Goal: Task Accomplishment & Management: Use online tool/utility

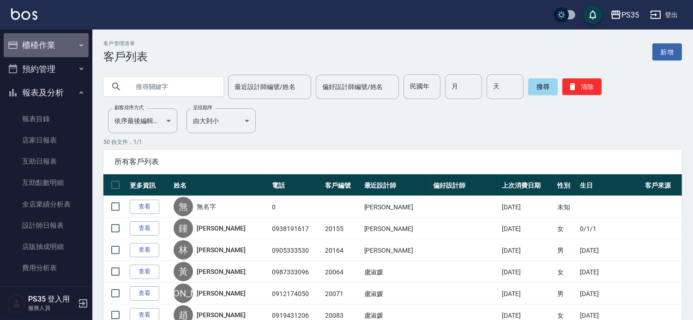
click at [49, 43] on button "櫃檯作業" at bounding box center [46, 45] width 85 height 24
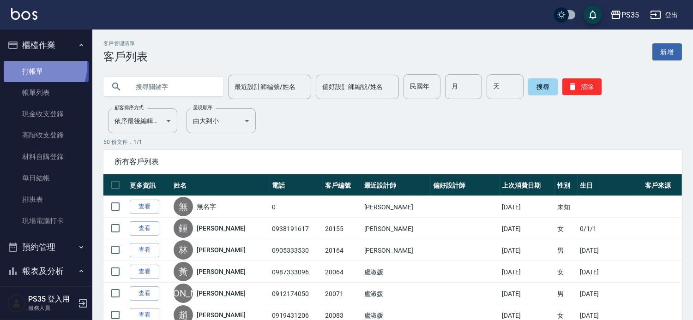
click at [29, 65] on link "打帳單" at bounding box center [46, 71] width 85 height 21
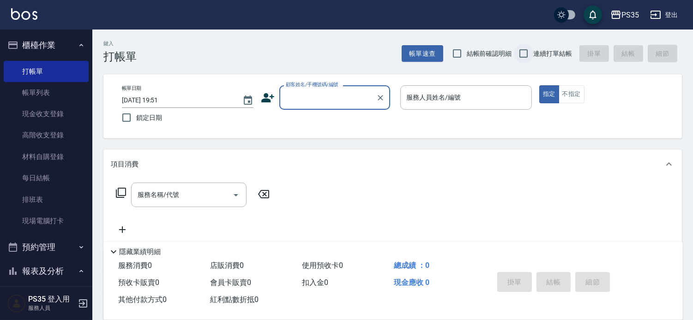
click at [522, 54] on input "連續打單結帳" at bounding box center [523, 53] width 19 height 19
checkbox input "true"
click at [347, 96] on div "顧客姓名/手機號碼/編號 顧客姓名/手機號碼/編號" at bounding box center [334, 97] width 111 height 24
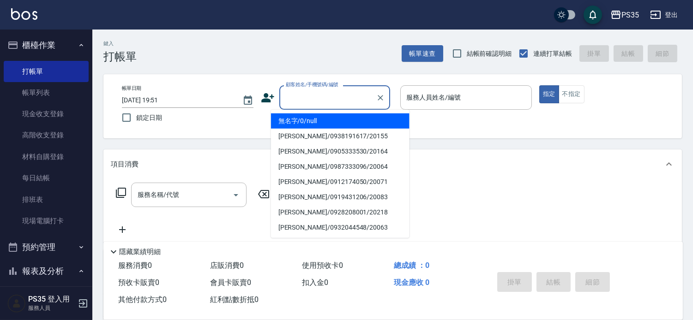
scroll to position [51, 0]
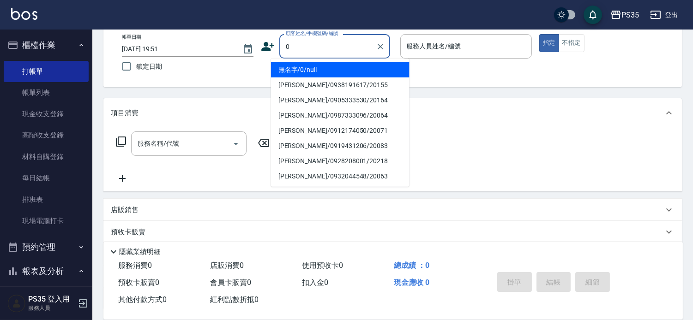
type input "無名字/0/null"
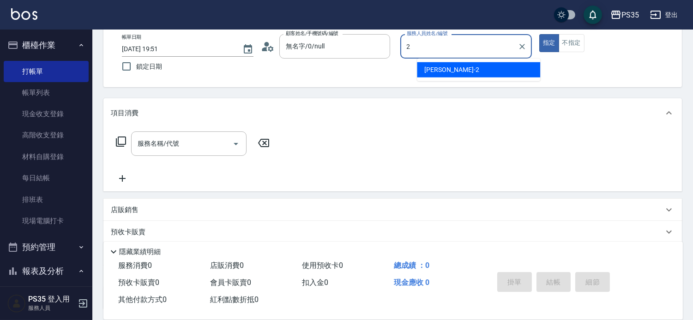
type input "[PERSON_NAME]-2"
type button "true"
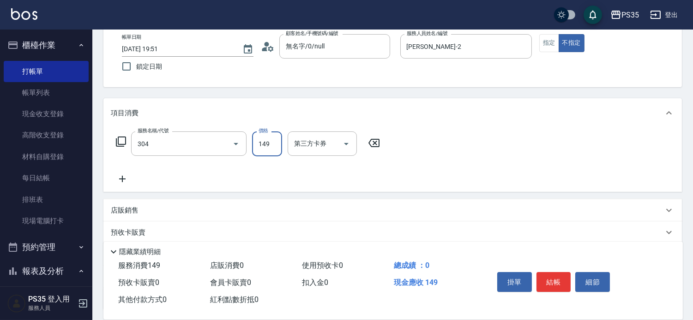
type input "剪髮(304)"
click at [377, 149] on icon at bounding box center [373, 143] width 23 height 11
type input "剪瀏海(310)"
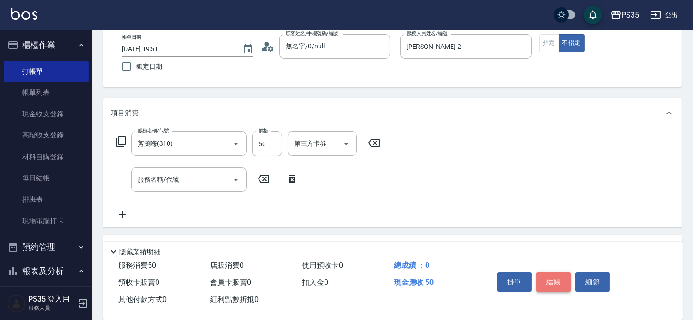
click at [561, 278] on font "結帳" at bounding box center [554, 282] width 14 height 8
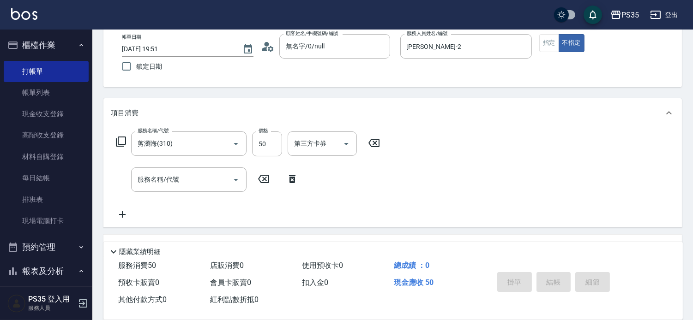
type input "[DATE] 19:52"
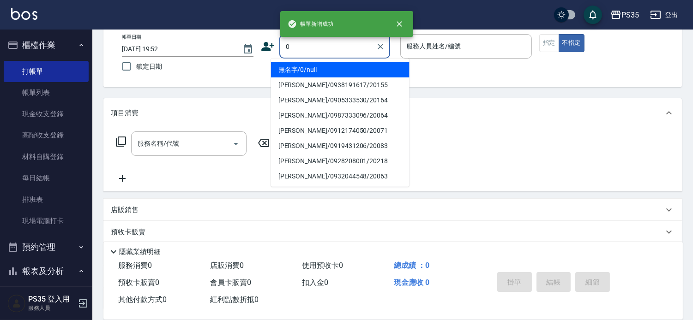
type input "無名字/0/null"
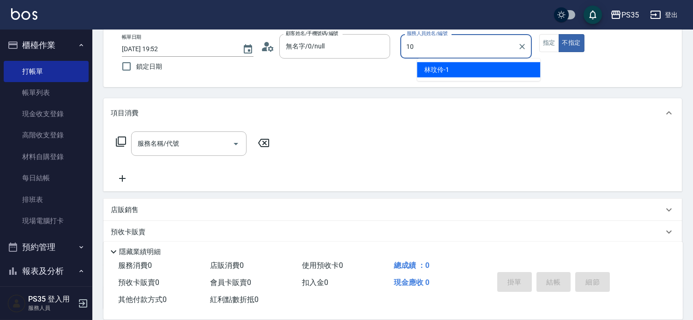
type input "10"
type button "false"
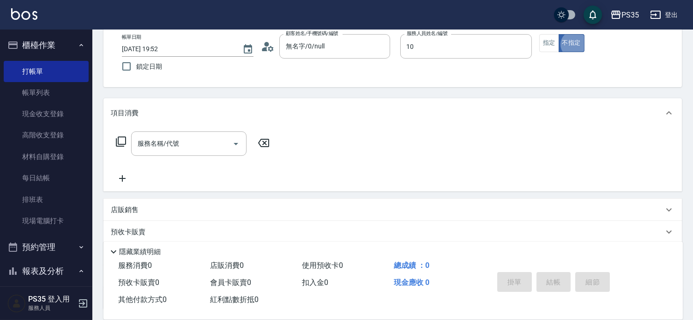
type input "[PERSON_NAME]-10"
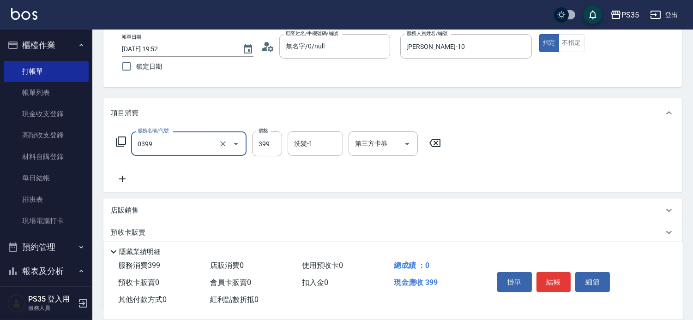
type input "海鹽399(0399)"
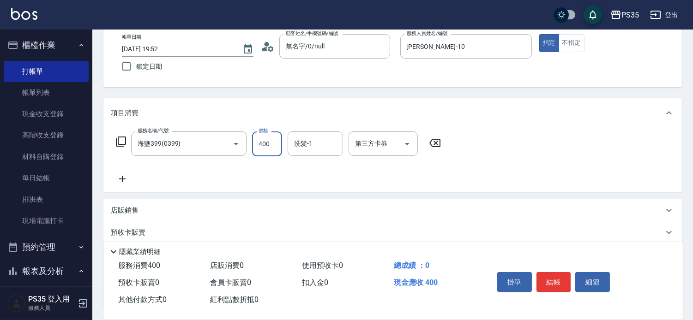
type input "400"
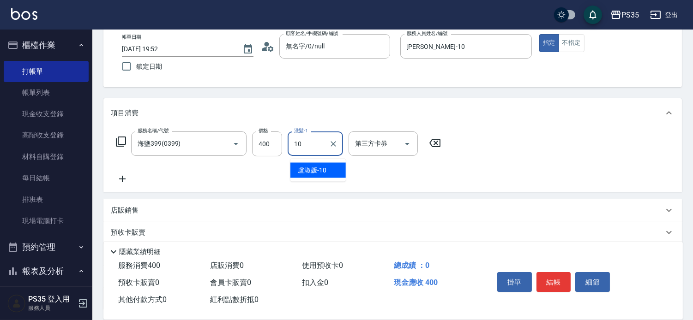
type input "[PERSON_NAME]-10"
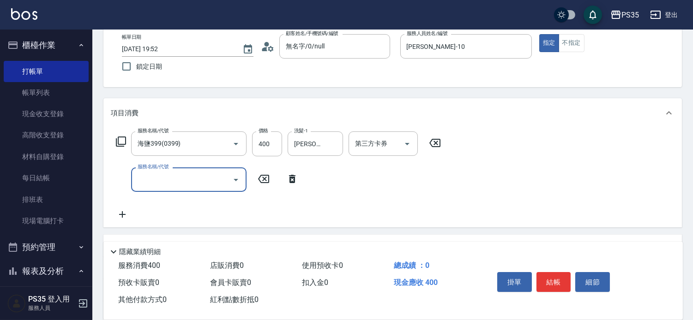
click at [561, 278] on font "結帳" at bounding box center [554, 282] width 14 height 8
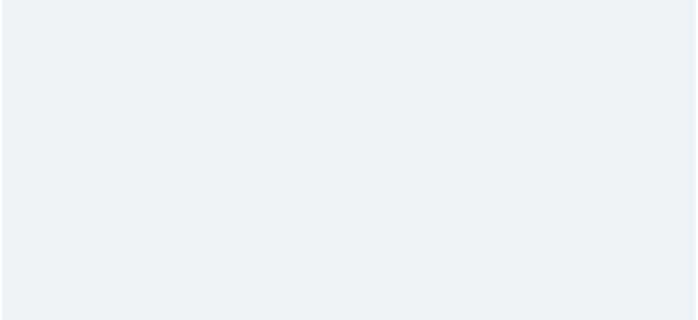
scroll to position [0, 0]
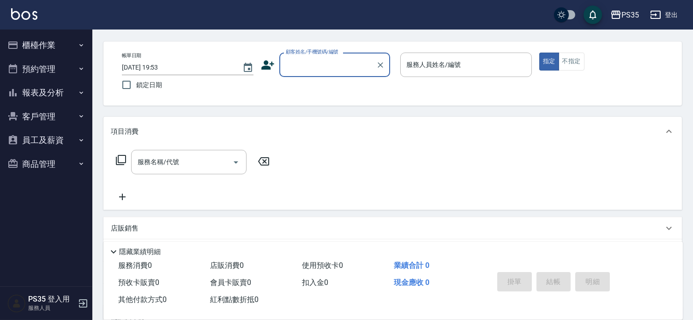
scroll to position [51, 0]
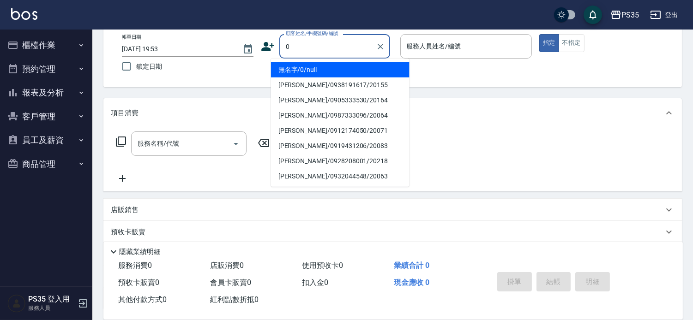
type input "無名字/0/null"
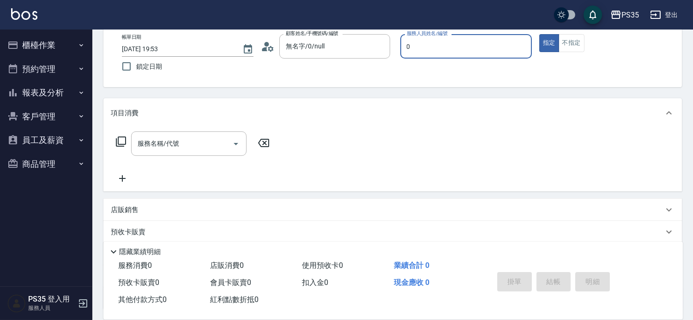
type input "0"
type button "true"
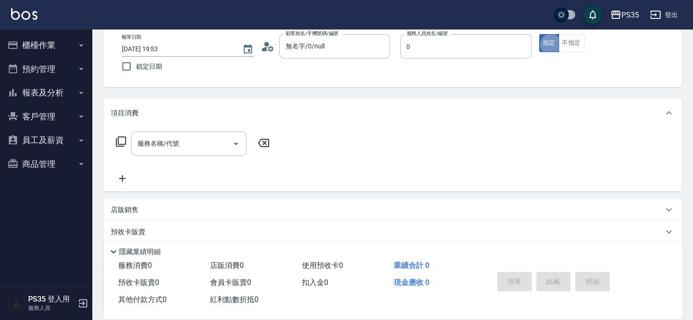
type input "kiki-0"
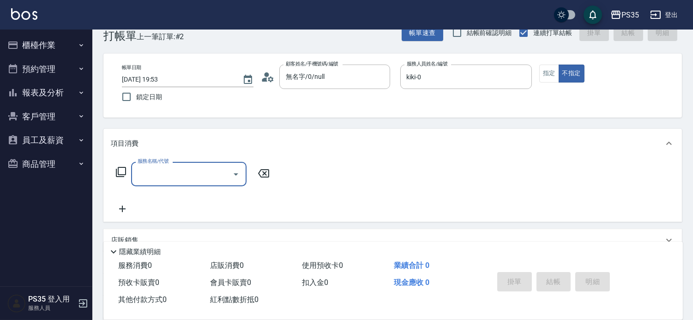
scroll to position [20, 0]
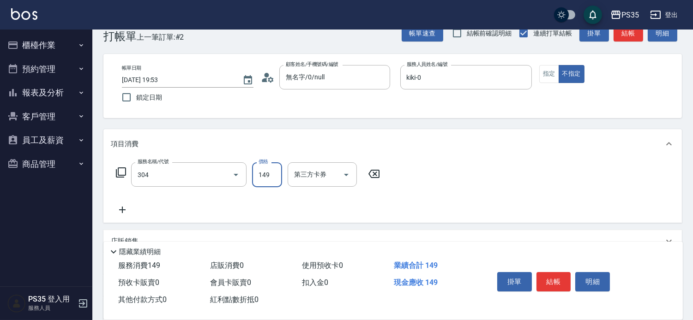
type input "剪髮(304)"
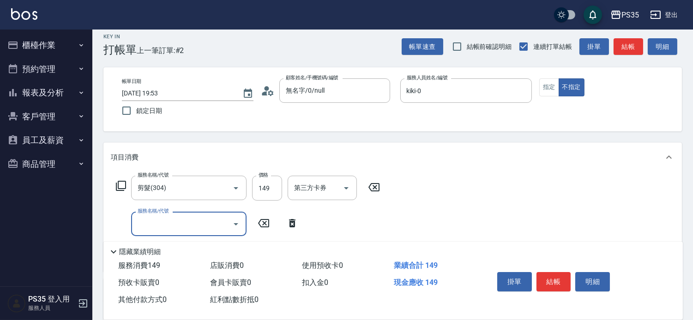
scroll to position [0, 0]
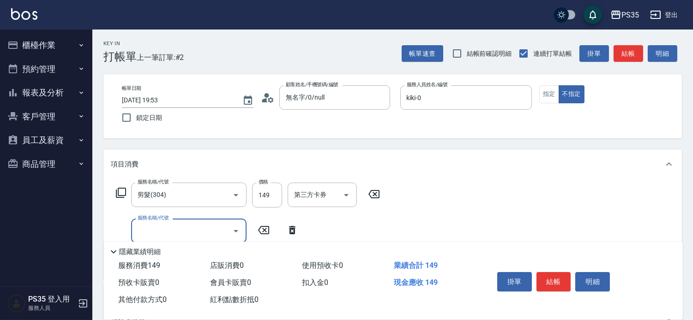
click at [557, 272] on button "結帳" at bounding box center [554, 281] width 35 height 19
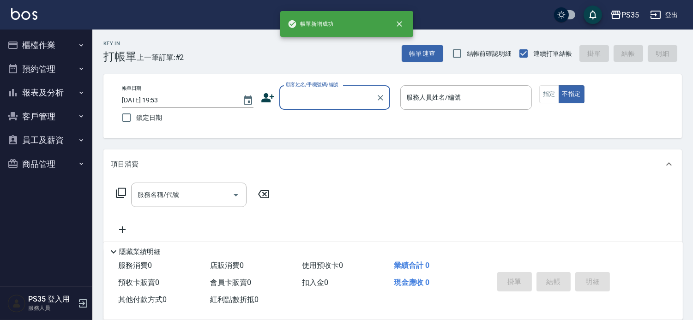
scroll to position [51, 0]
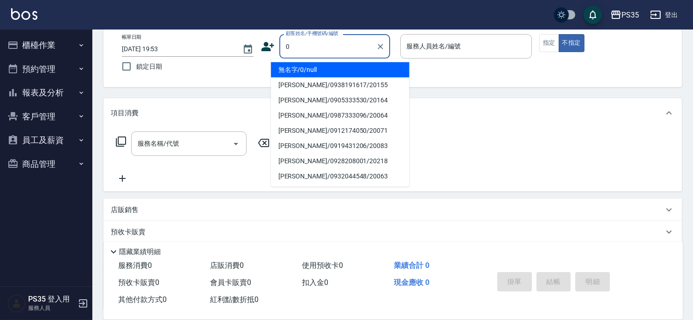
type input "無名字/0/null"
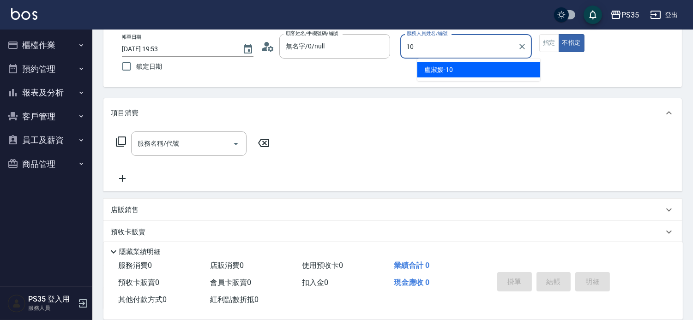
type input "[PERSON_NAME]-10"
type button "false"
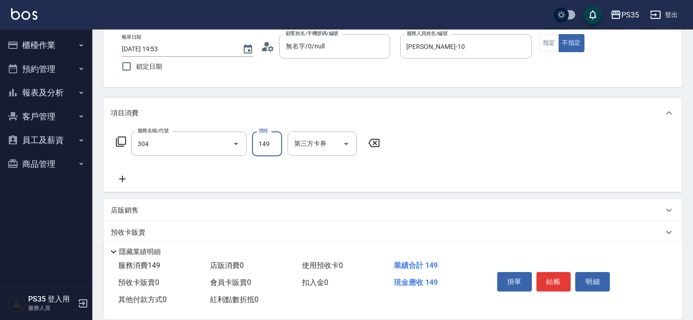
type input "剪髮(304)"
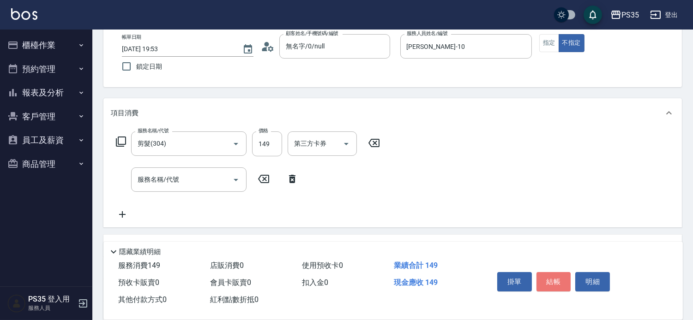
click at [557, 272] on button "結帳" at bounding box center [554, 281] width 35 height 19
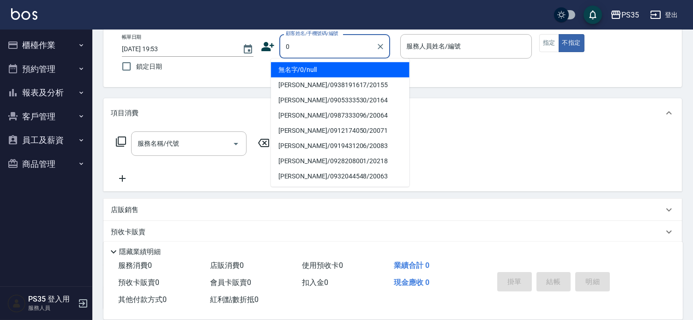
type input "無名字/0/null"
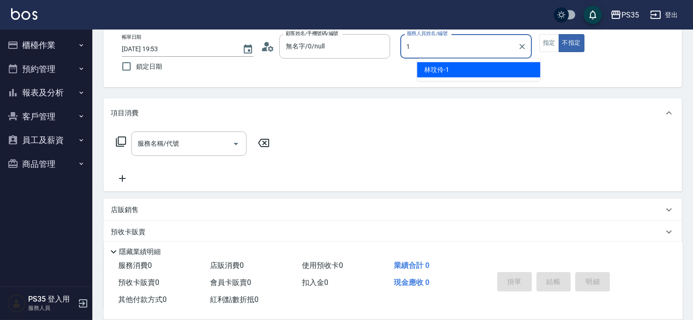
type input "林玟伶-1"
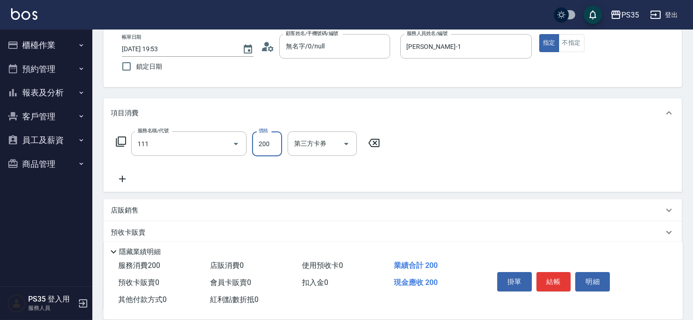
type input "200(111)"
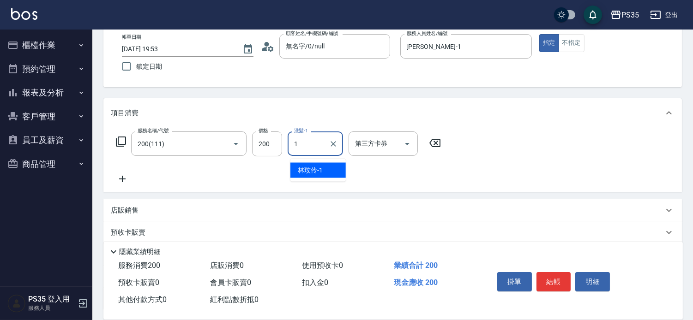
type input "林玟伶-1"
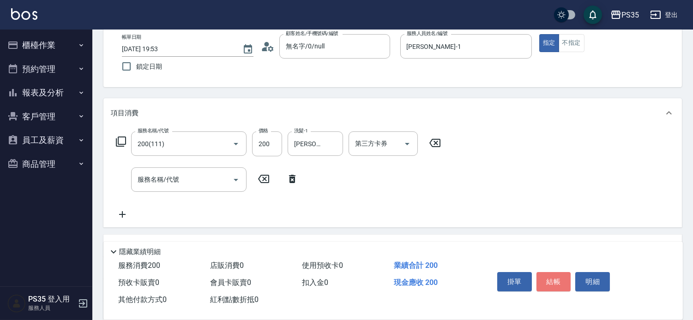
click at [557, 272] on button "結帳" at bounding box center [554, 281] width 35 height 19
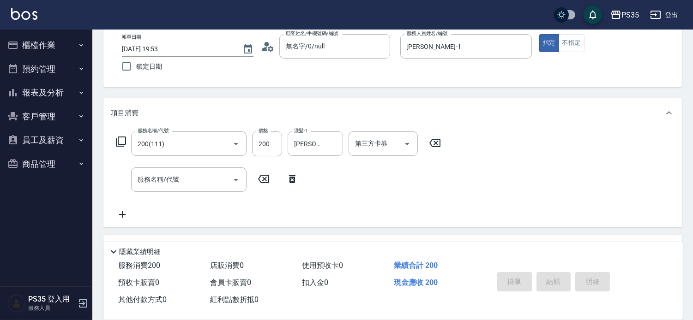
type input "2025/08/16 19:54"
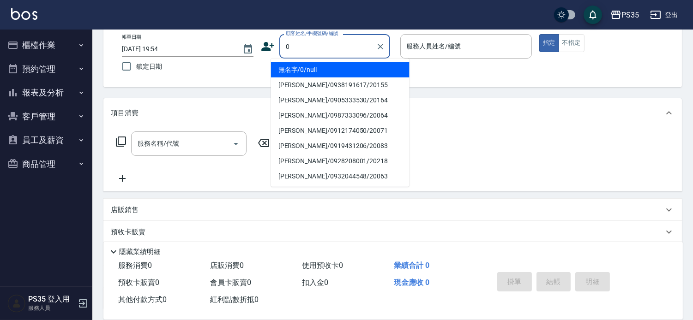
type input "無名字/0/null"
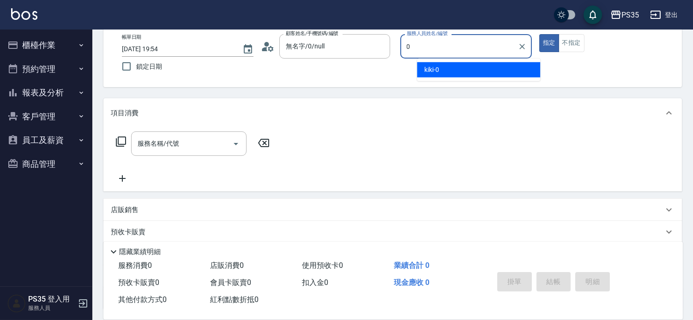
type input "kiki-0"
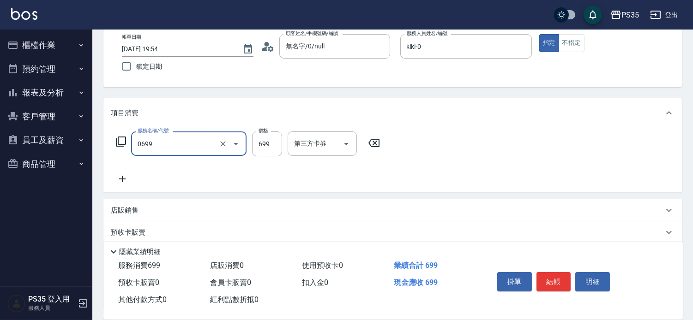
type input "精油SPA(0699)"
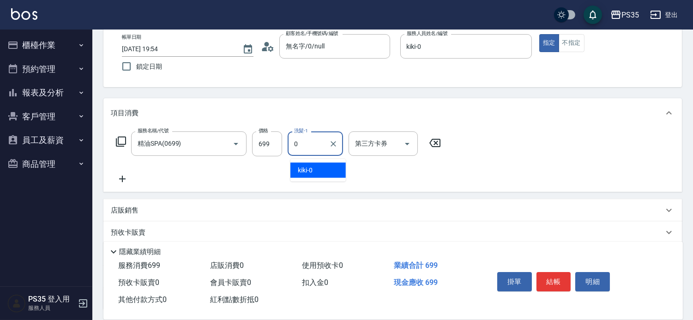
type input "kiki-0"
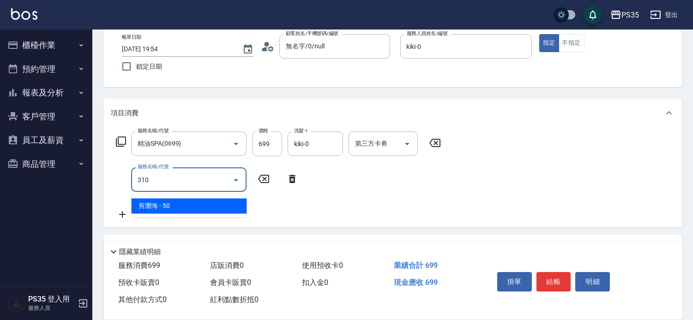
type input "剪瀏海(310)"
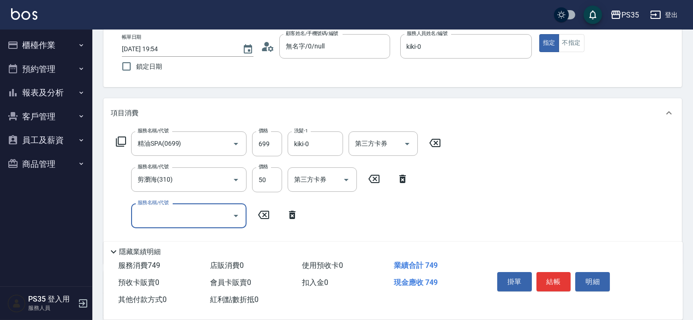
click at [557, 272] on button "結帳" at bounding box center [554, 281] width 35 height 19
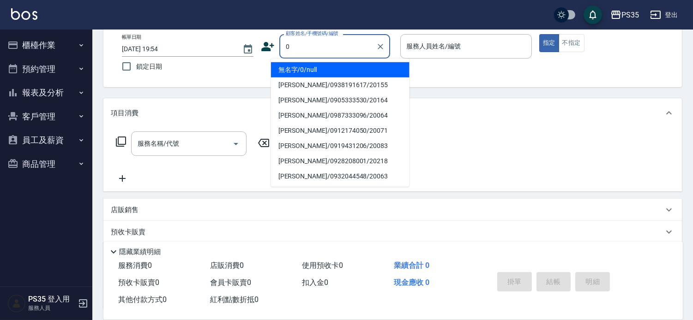
type input "無名字/0/null"
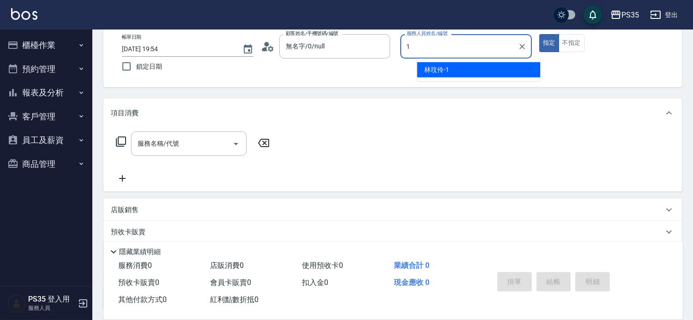
type input "林玟伶-1"
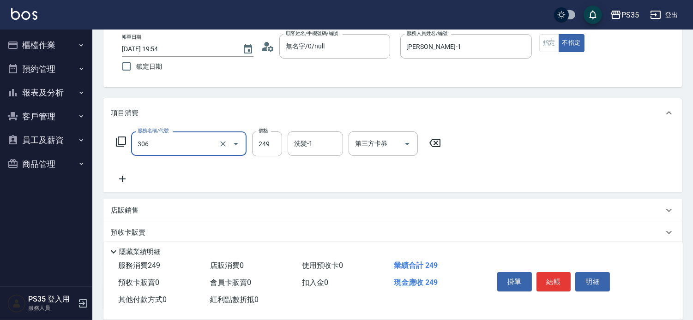
type input "剪髮(306)"
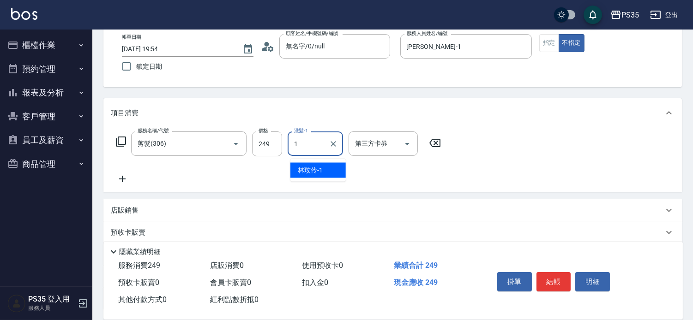
type input "林玟伶-1"
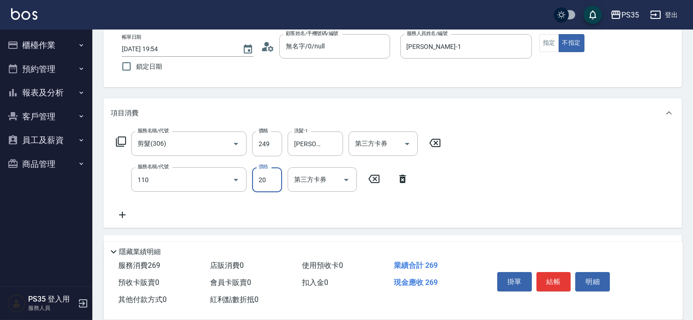
type input "潤絲(110)"
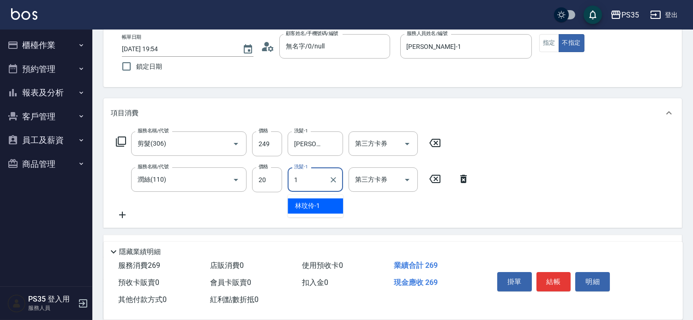
type input "林玟伶-1"
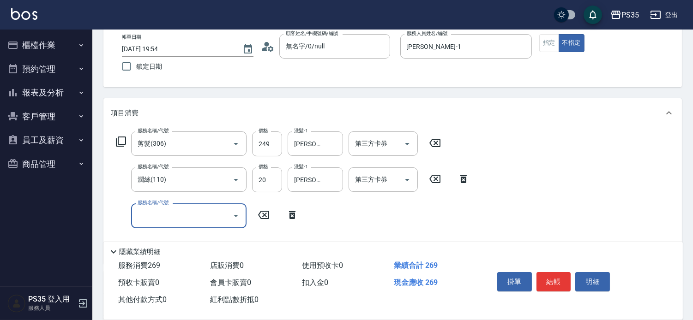
click at [557, 272] on button "結帳" at bounding box center [554, 281] width 35 height 19
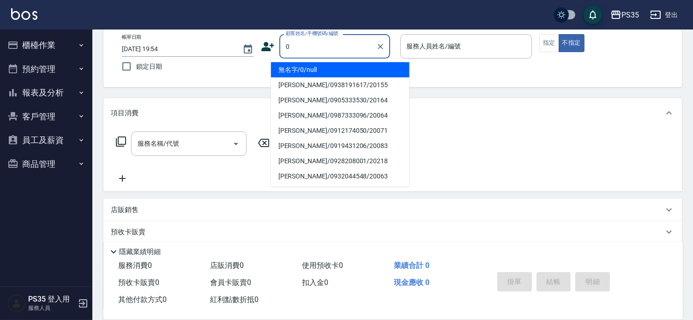
type input "無名字/0/null"
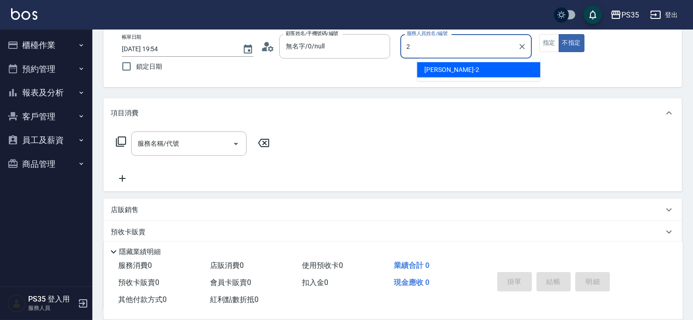
type input "[PERSON_NAME]-2"
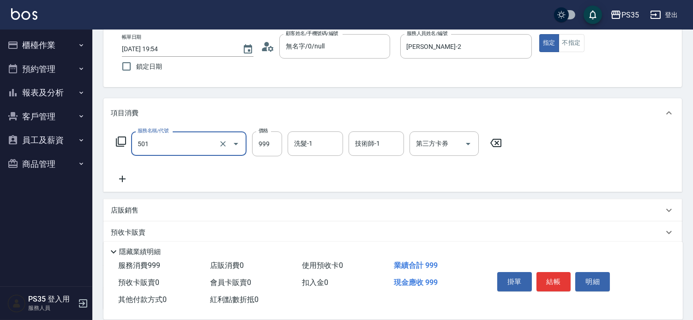
type input "染髮(501)"
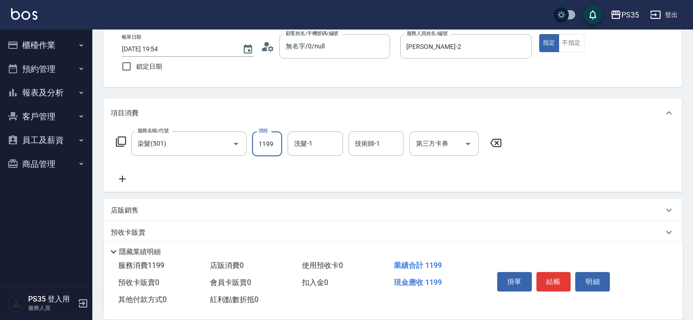
type input "1199"
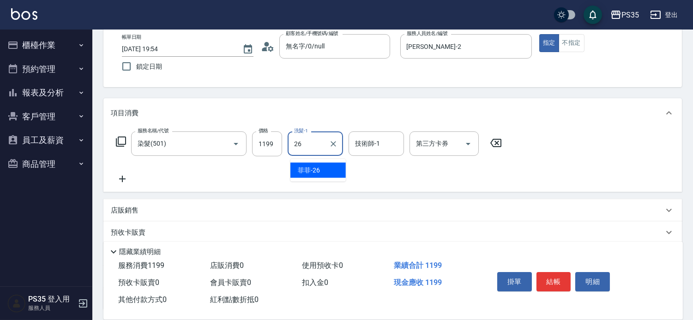
type input "菲菲-26"
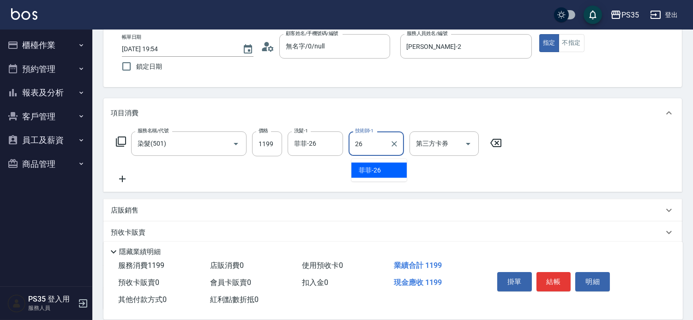
type input "菲菲-26"
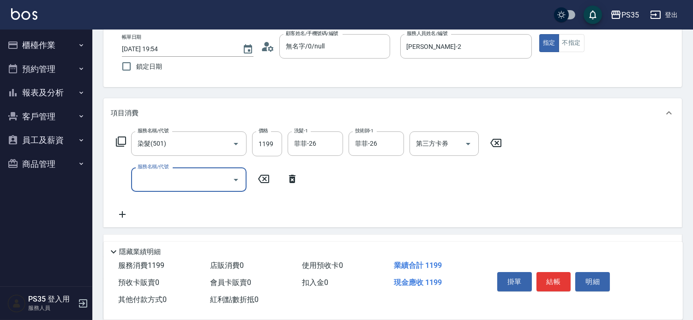
type input "2"
type input "去色(500)"
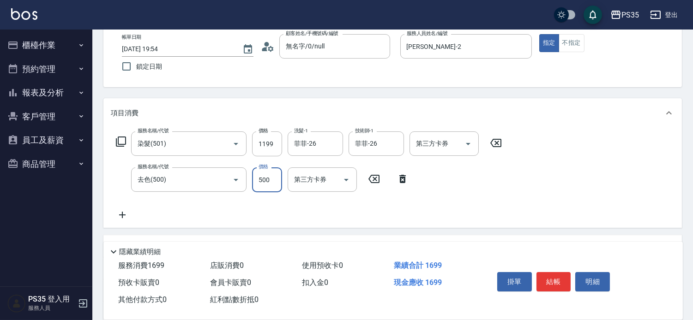
click at [404, 182] on icon at bounding box center [402, 179] width 6 height 8
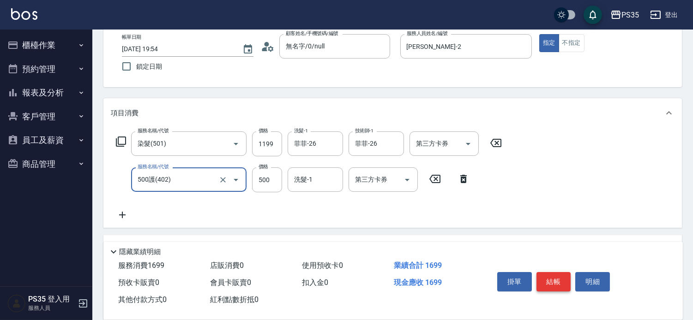
type input "500護(402)"
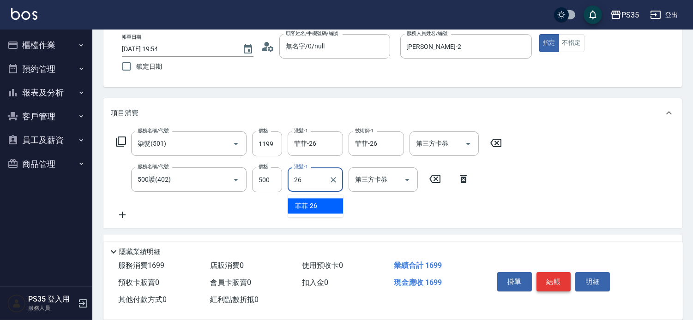
type input "菲菲-26"
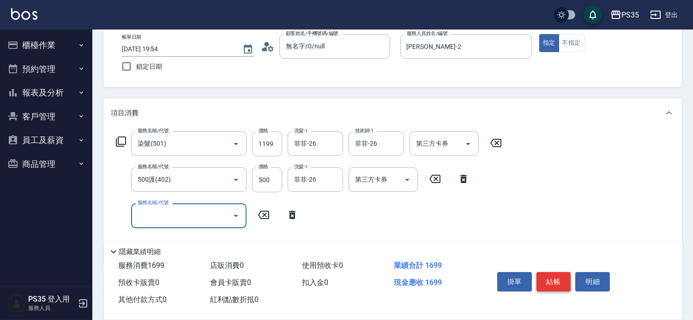
click at [566, 274] on button "結帳" at bounding box center [554, 281] width 35 height 19
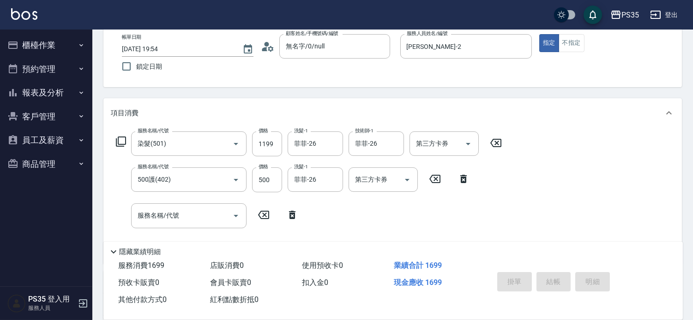
type input "2025/08/16 19:55"
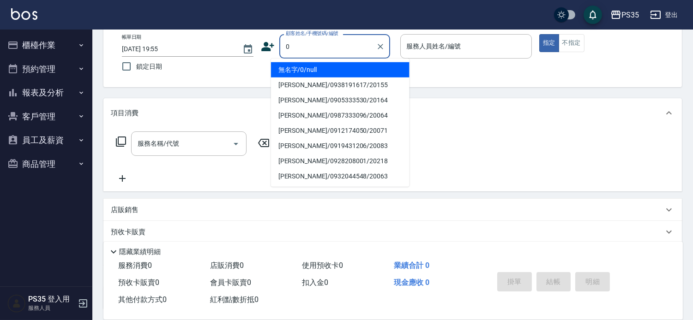
type input "無名字/0/null"
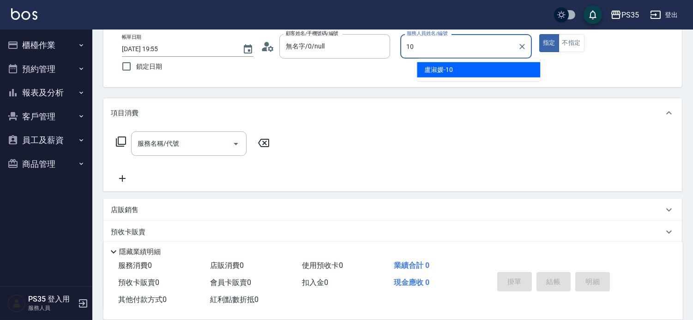
type input "[PERSON_NAME]-10"
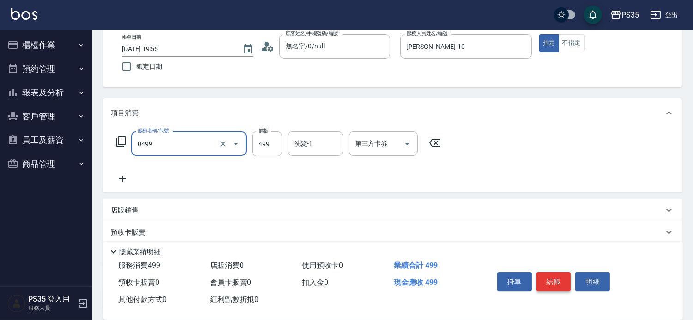
type input "伊黛莉499(0499)"
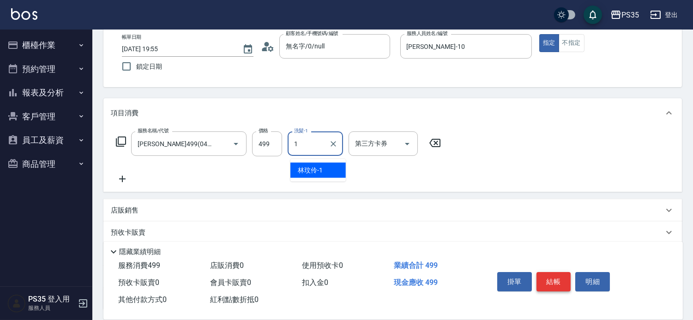
type input "林玟伶-1"
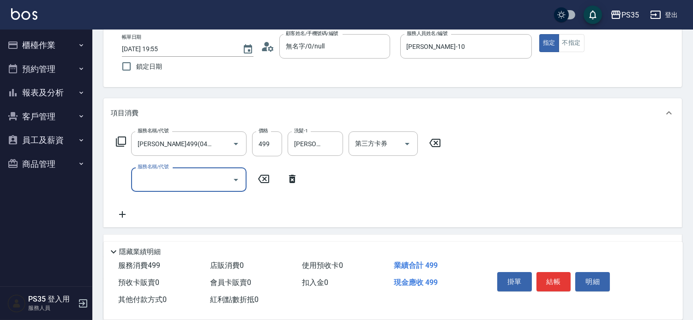
click at [566, 274] on button "結帳" at bounding box center [554, 281] width 35 height 19
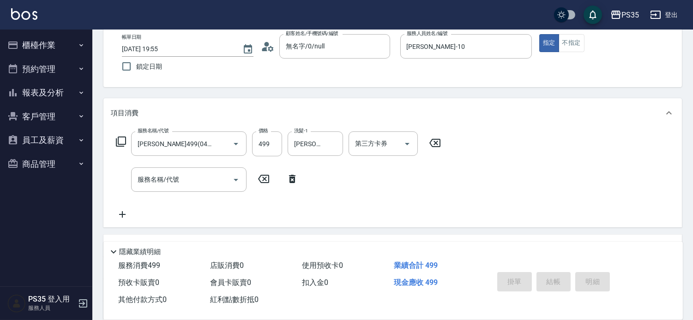
type input "2025/08/16 19:56"
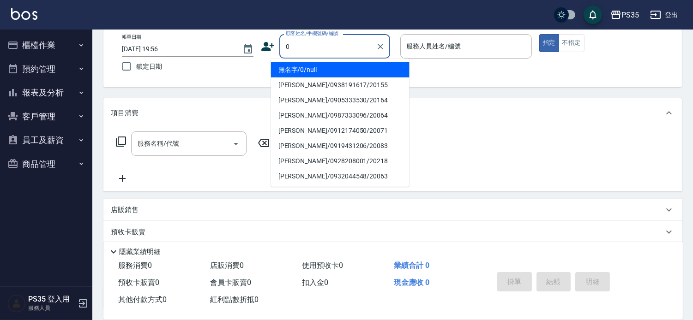
type input "無名字/0/null"
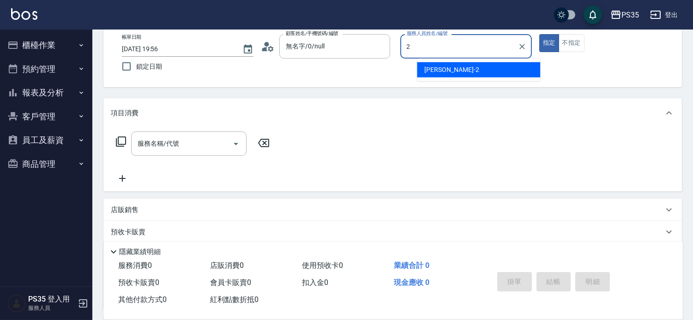
type input "[PERSON_NAME]-2"
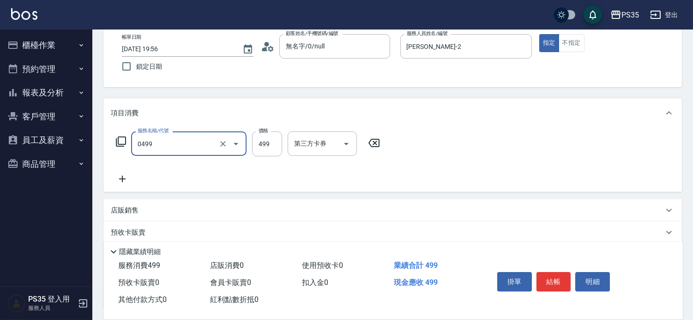
type input "伊黛莉499(0499)"
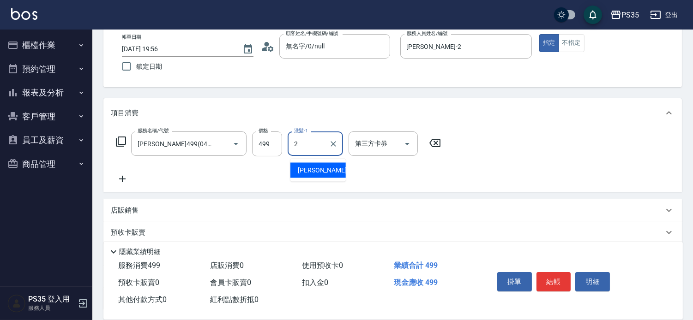
type input "[PERSON_NAME]-2"
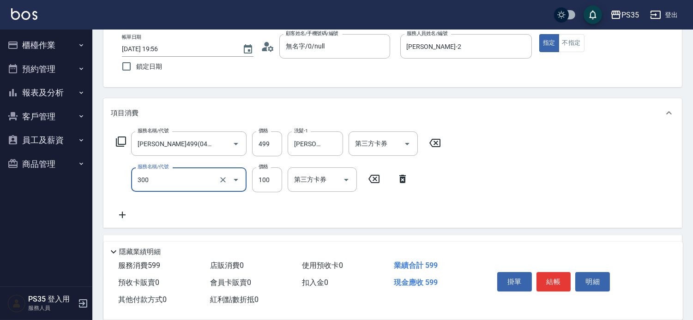
type input "剪髮(300)"
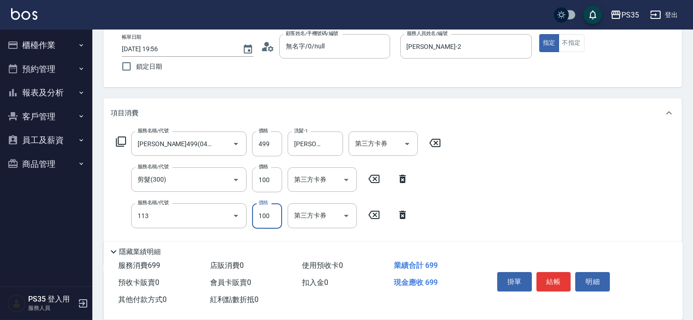
type input "瞬護100(113)"
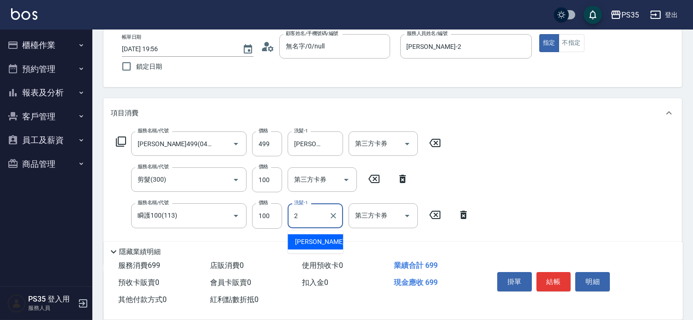
type input "[PERSON_NAME]-2"
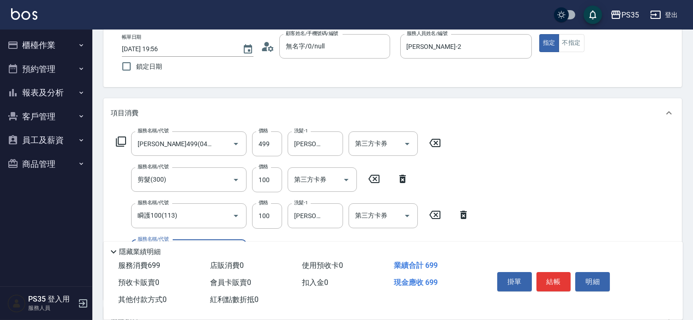
click at [566, 276] on button "結帳" at bounding box center [554, 281] width 35 height 19
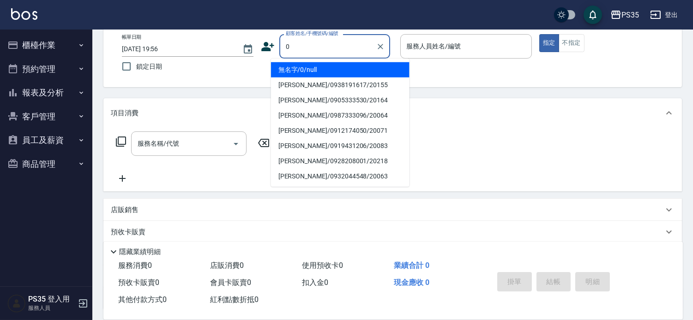
type input "無名字/0/null"
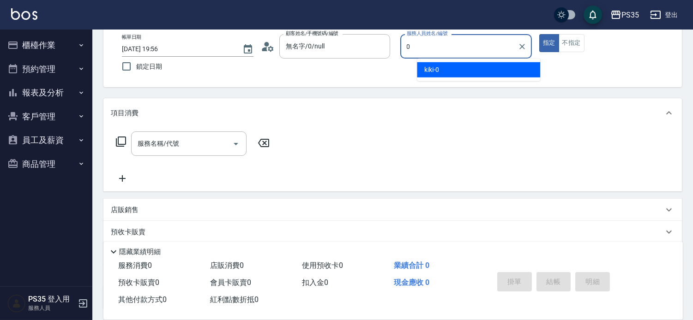
type input "kiki-0"
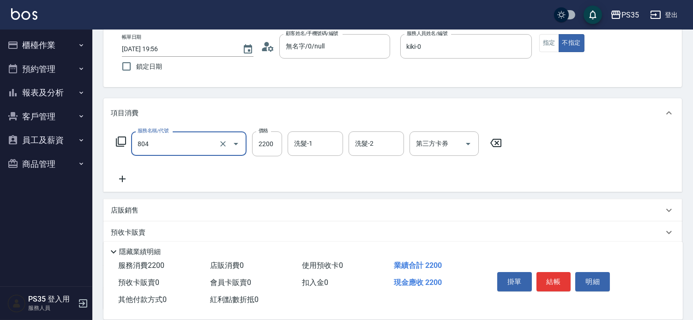
type input "燙B(804)"
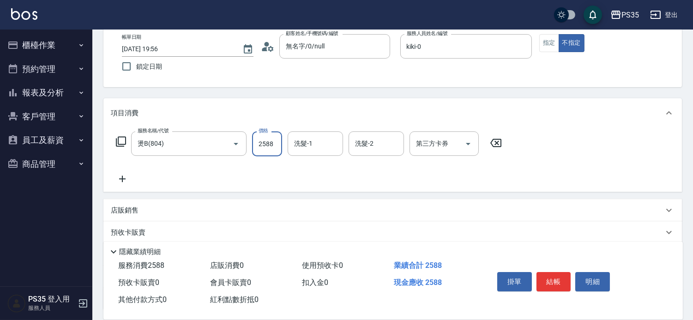
type input "2588"
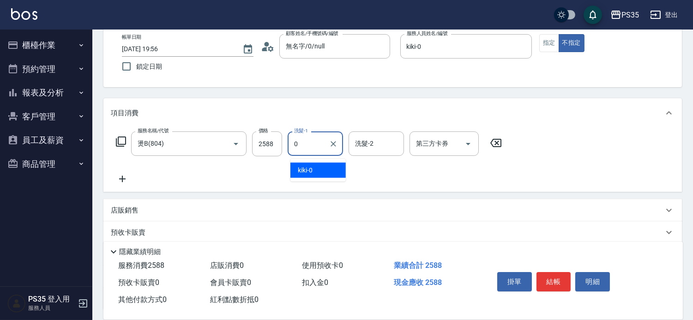
type input "kiki-0"
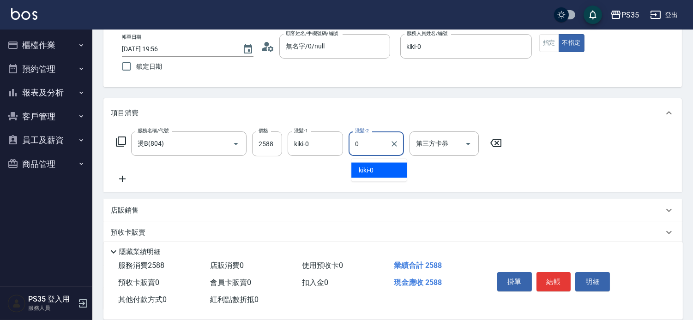
type input "kiki-0"
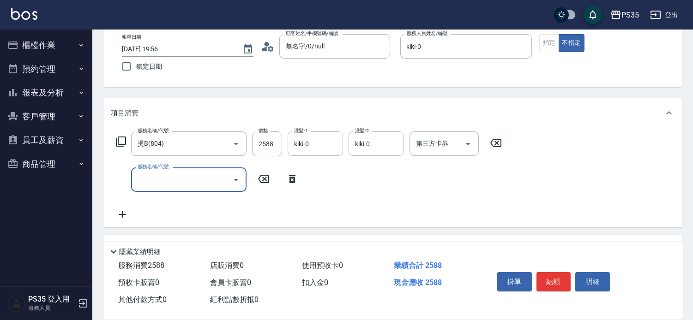
click at [565, 278] on button "結帳" at bounding box center [554, 281] width 35 height 19
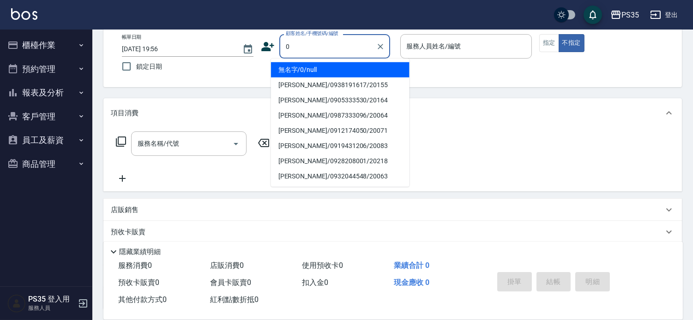
type input "無名字/0/null"
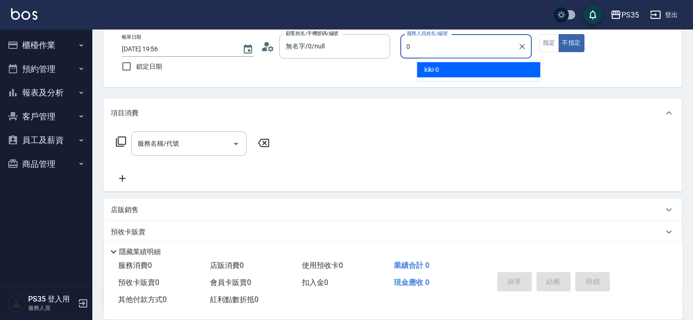
type input "kiki-0"
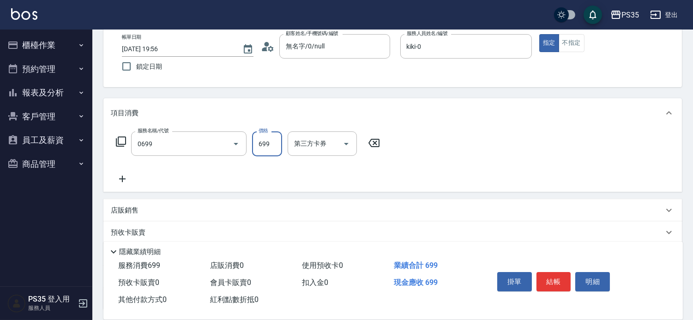
type input "精油SPA(0699)"
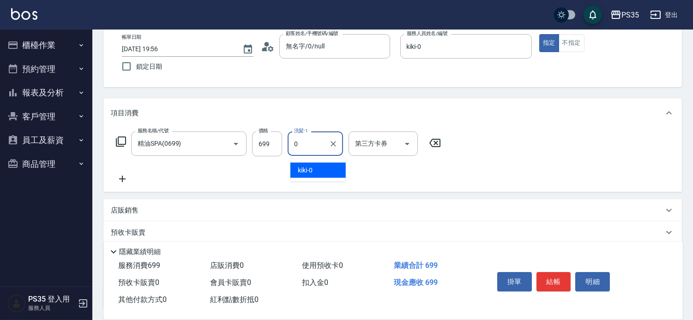
type input "kiki-0"
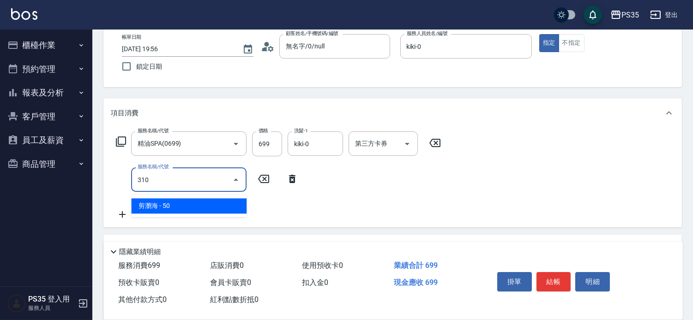
type input "剪瀏海(310)"
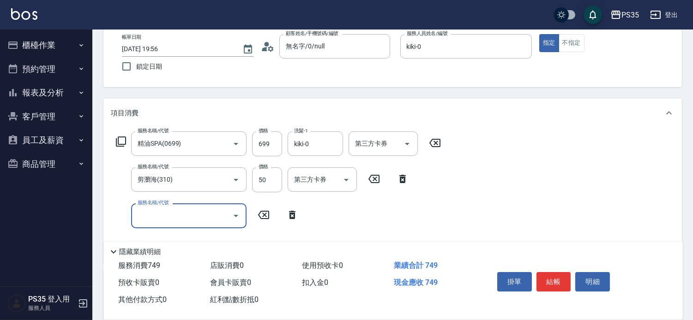
click at [565, 278] on button "結帳" at bounding box center [554, 281] width 35 height 19
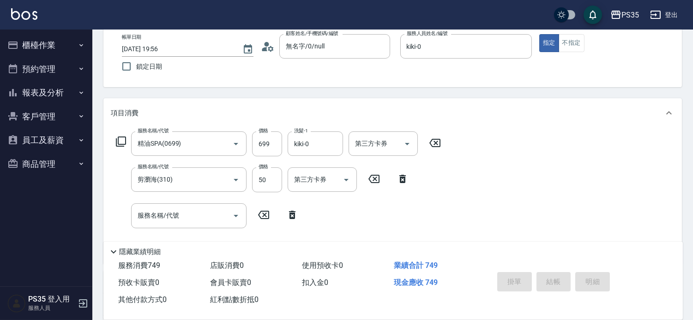
type input "2025/08/16 19:57"
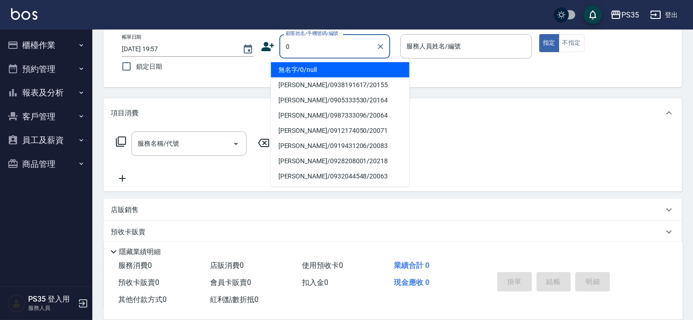
type input "無名字/0/null"
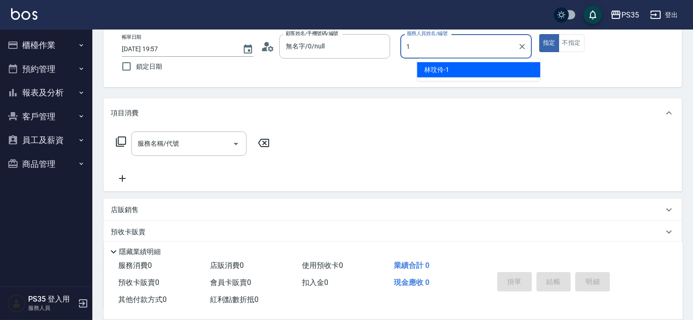
type input "林玟伶-1"
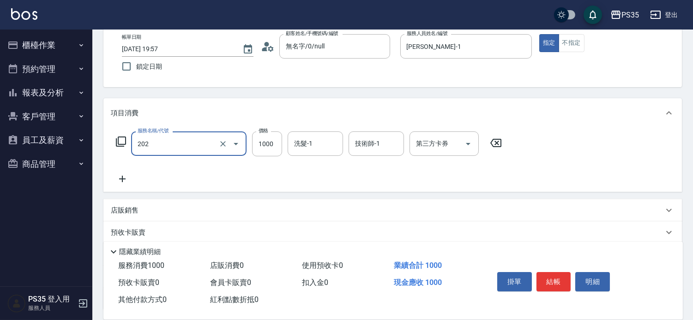
type input "燙髮(202)"
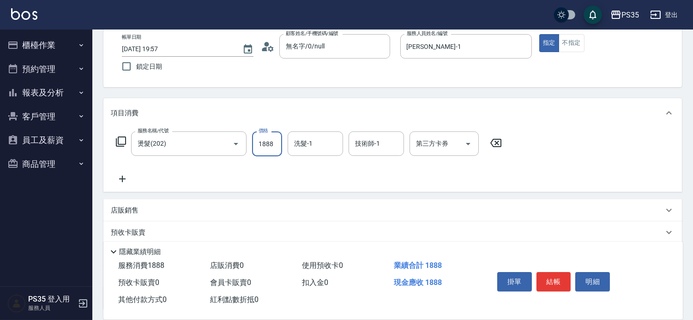
type input "1888"
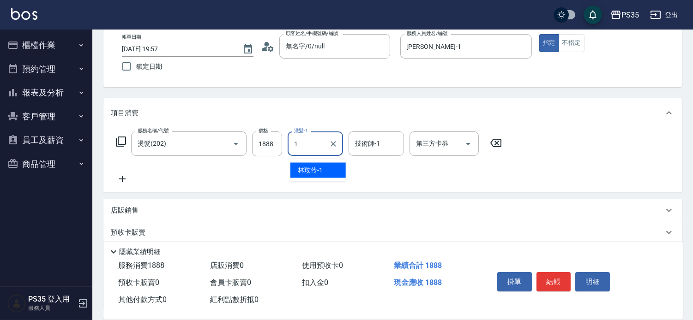
type input "林玟伶-1"
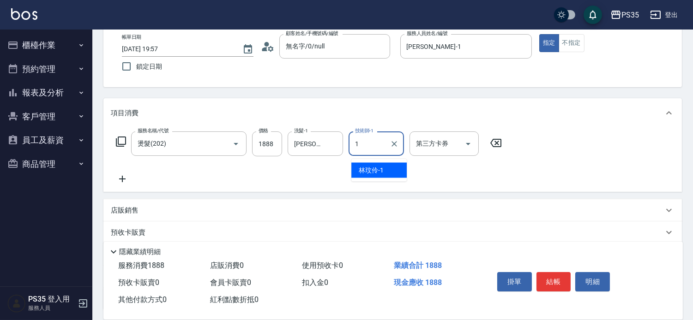
type input "林玟伶-1"
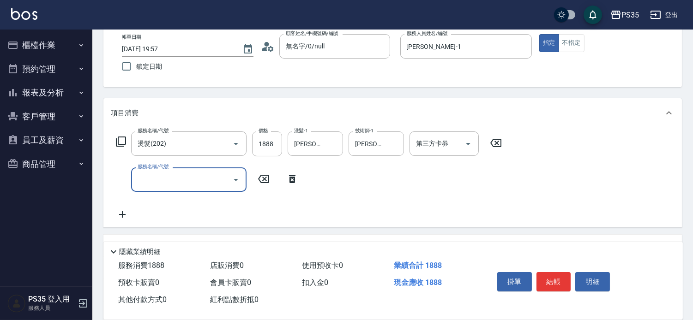
click at [565, 278] on button "結帳" at bounding box center [554, 281] width 35 height 19
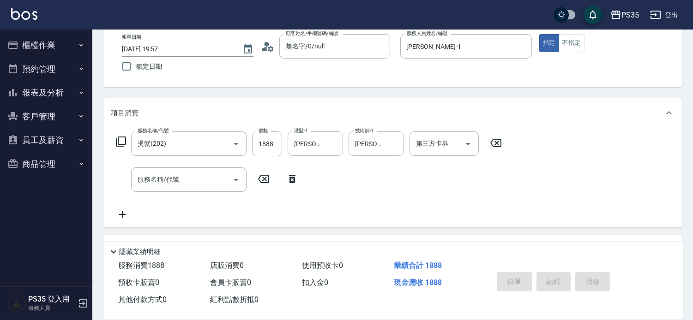
type input "2025/08/16 19:58"
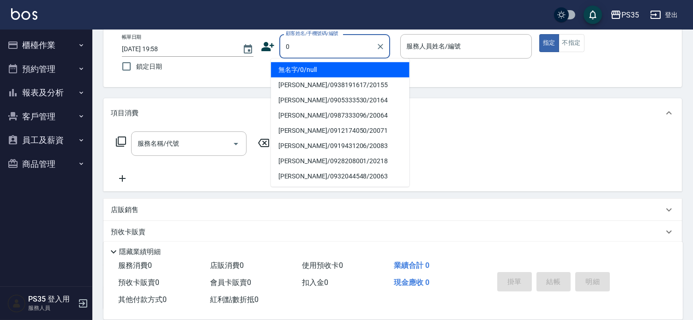
type input "無名字/0/null"
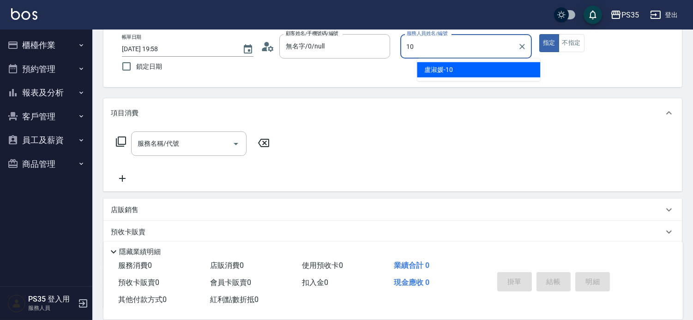
type input "[PERSON_NAME]-10"
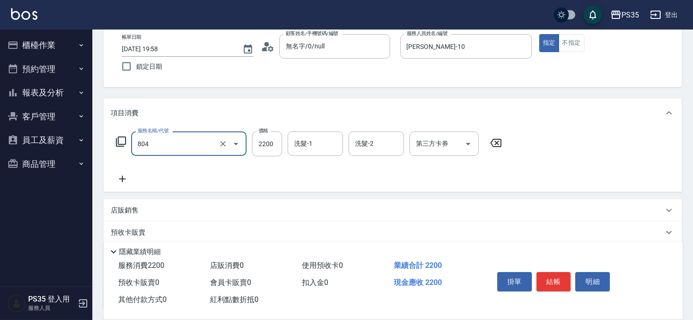
type input "燙B(804)"
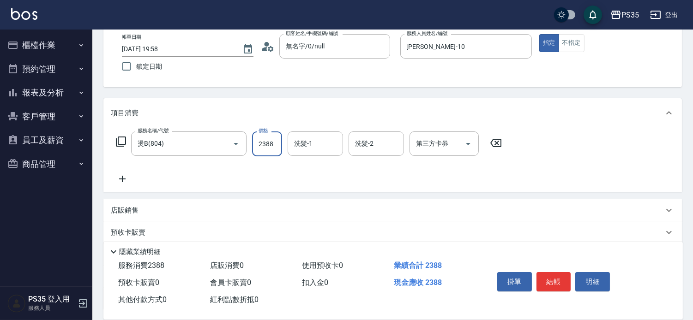
type input "2388"
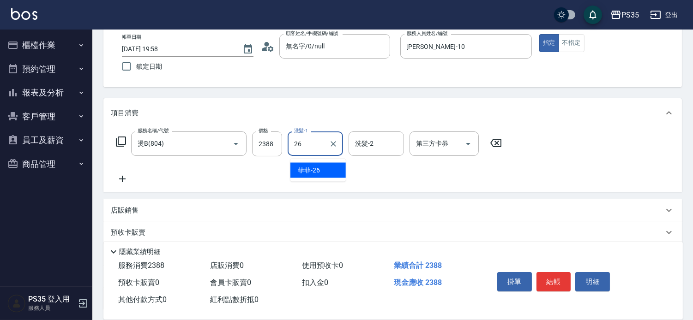
type input "菲菲-26"
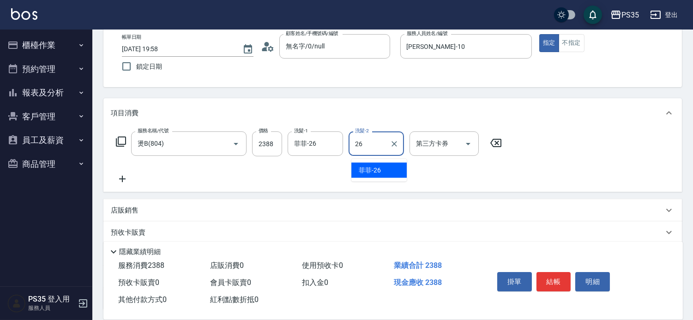
type input "菲菲-26"
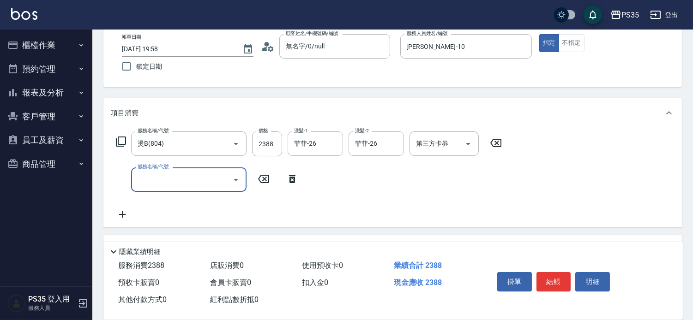
click at [565, 278] on button "結帳" at bounding box center [554, 281] width 35 height 19
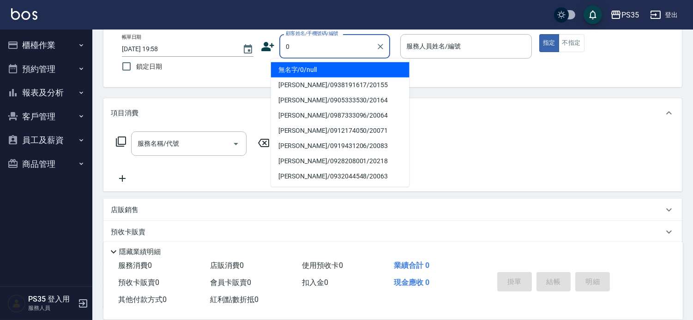
type input "無名字/0/null"
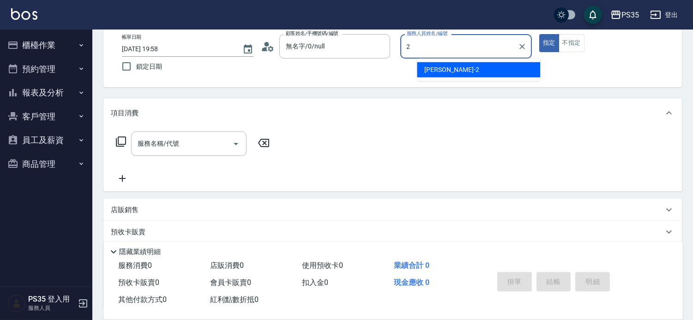
type input "[PERSON_NAME]-2"
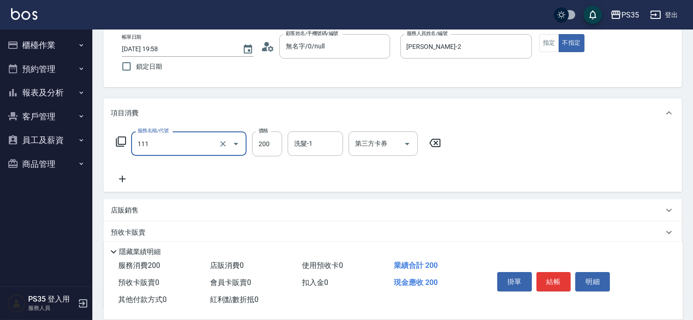
type input "200(111)"
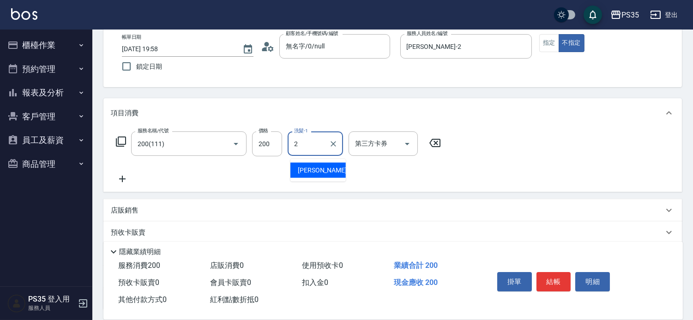
type input "[PERSON_NAME]-2"
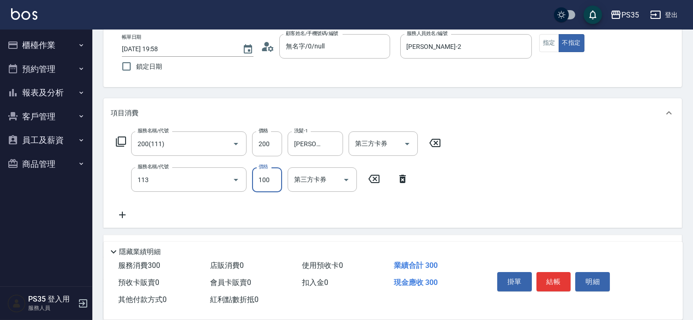
type input "瞬護100(113)"
type input "[PERSON_NAME]-2"
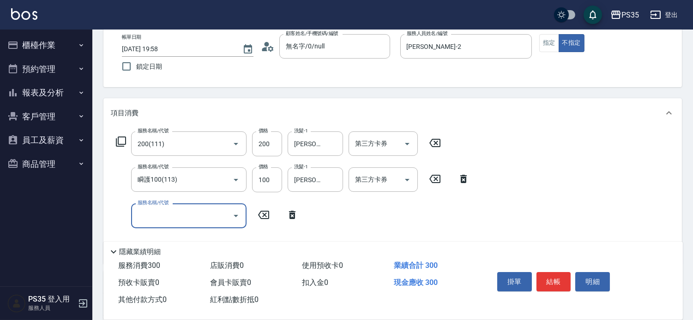
click at [565, 279] on button "結帳" at bounding box center [554, 281] width 35 height 19
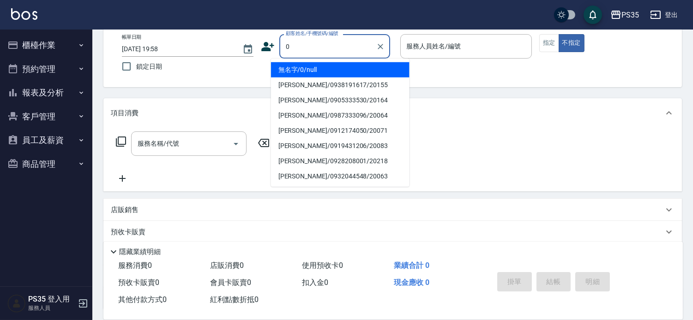
type input "無名字/0/null"
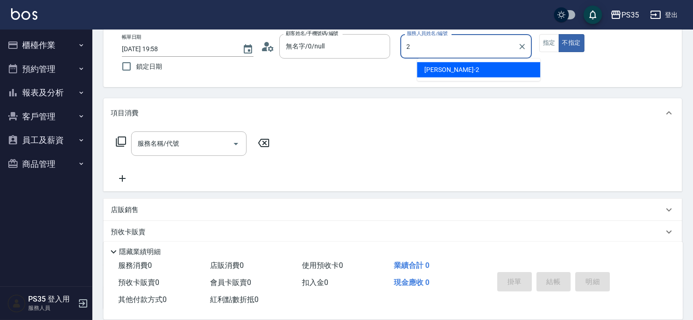
type input "[PERSON_NAME]-2"
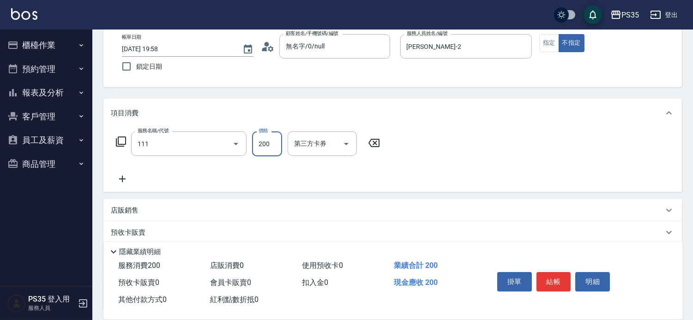
type input "200(111)"
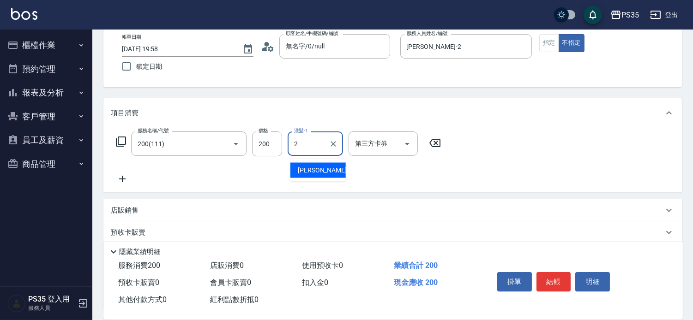
type input "[PERSON_NAME]-2"
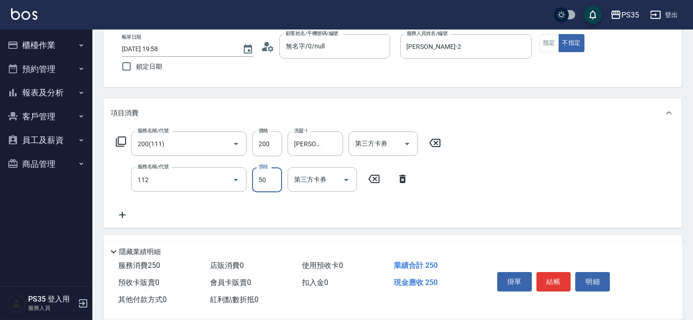
type input "精油50(112)"
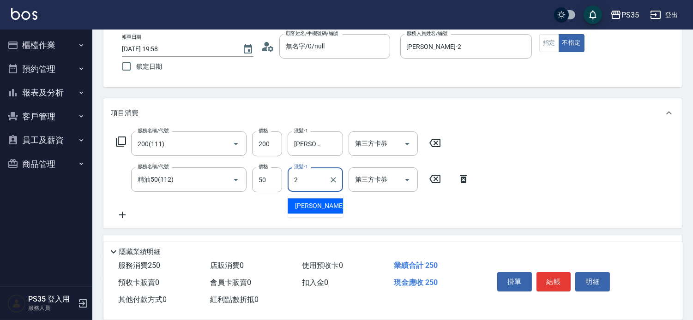
type input "[PERSON_NAME]-2"
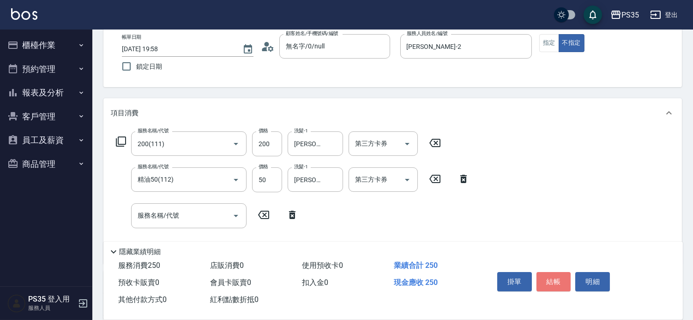
click at [564, 279] on button "結帳" at bounding box center [554, 281] width 35 height 19
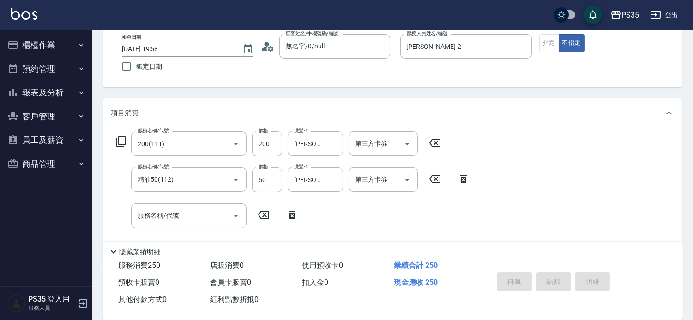
type input "2025/08/16 19:59"
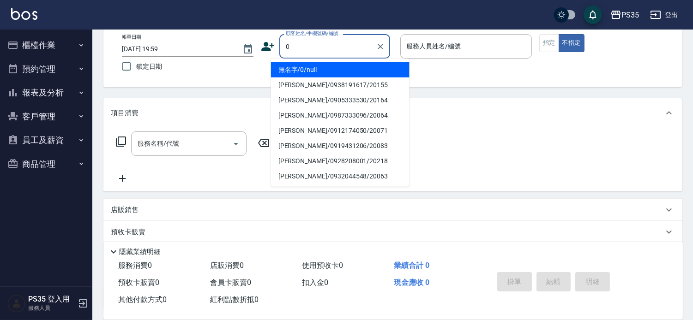
type input "無名字/0/null"
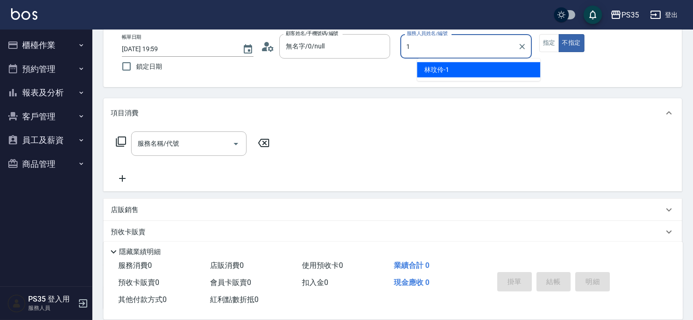
type input "林玟伶-1"
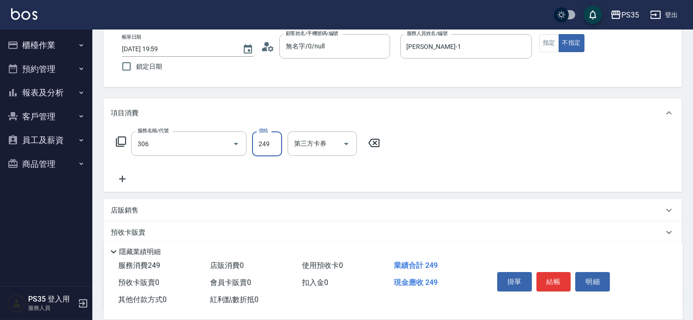
type input "剪髮(306)"
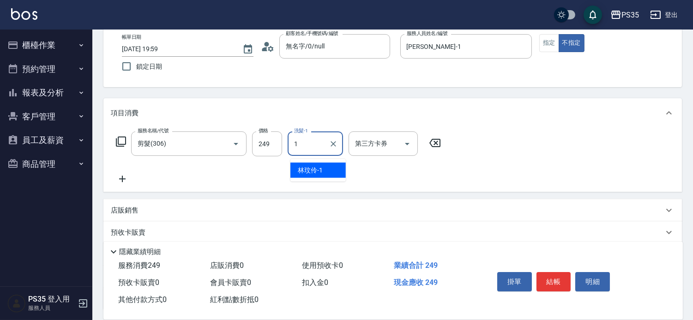
type input "林玟伶-1"
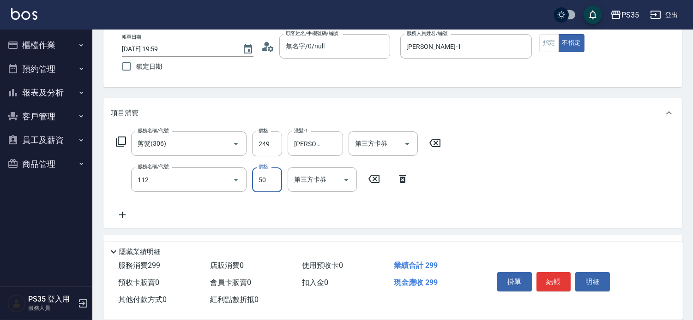
type input "精油50(112)"
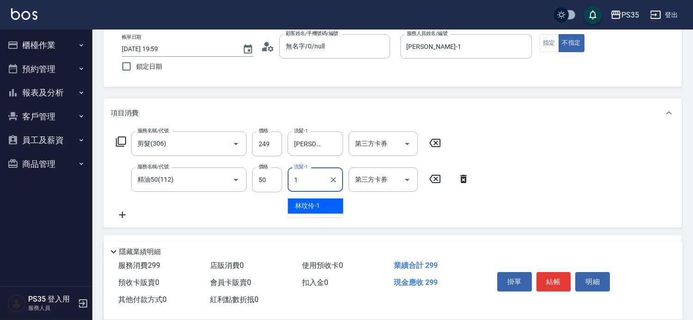
type input "林玟伶-1"
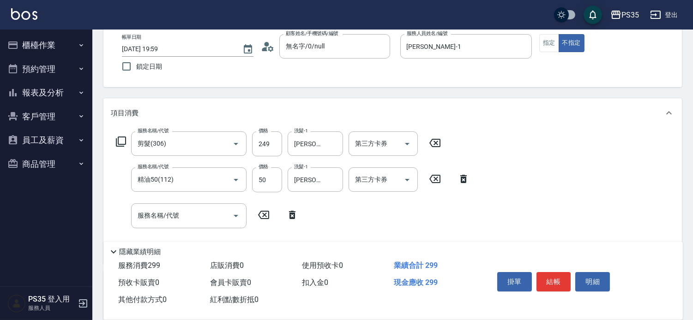
click at [465, 179] on icon at bounding box center [463, 179] width 6 height 8
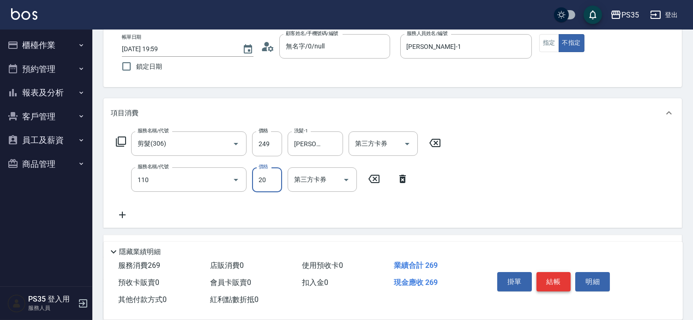
type input "潤絲(110)"
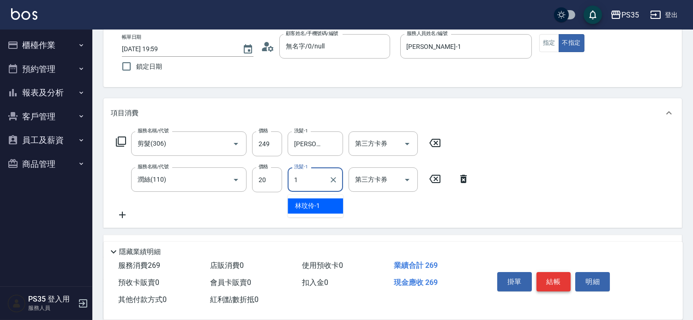
type input "林玟伶-1"
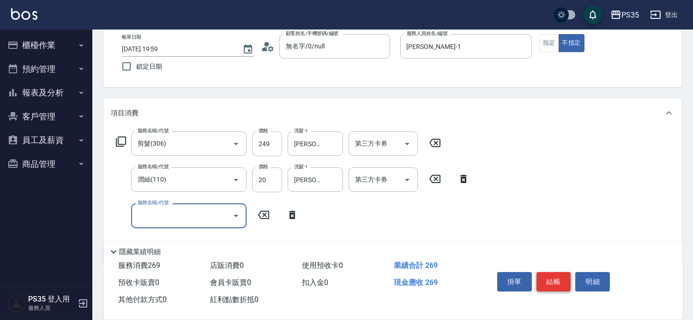
click at [556, 277] on button "結帳" at bounding box center [554, 281] width 35 height 19
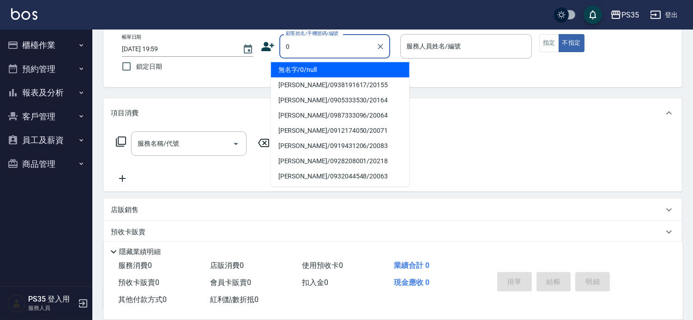
type input "無名字/0/null"
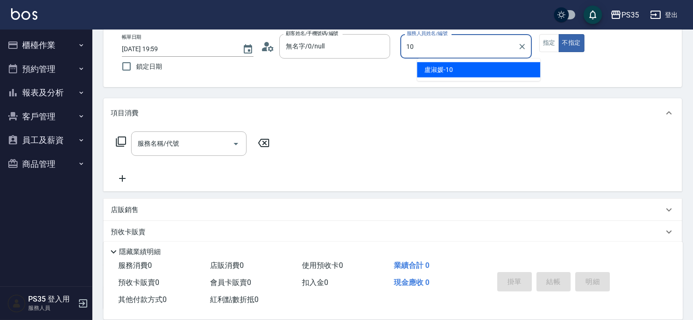
type input "[PERSON_NAME]-10"
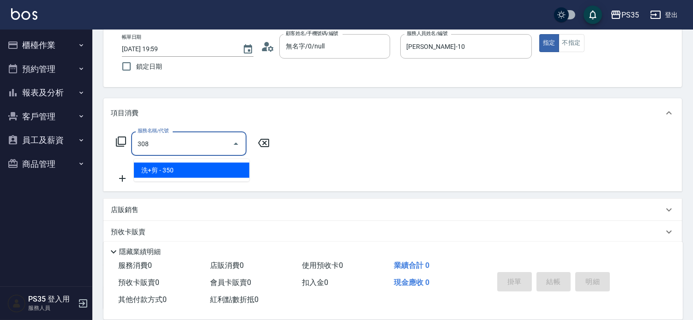
type input "洗+剪(308)"
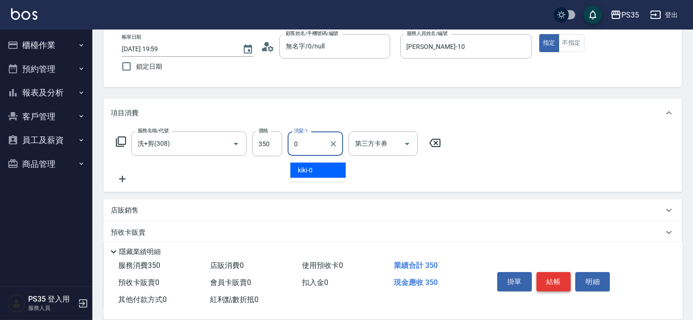
type input "kiki-0"
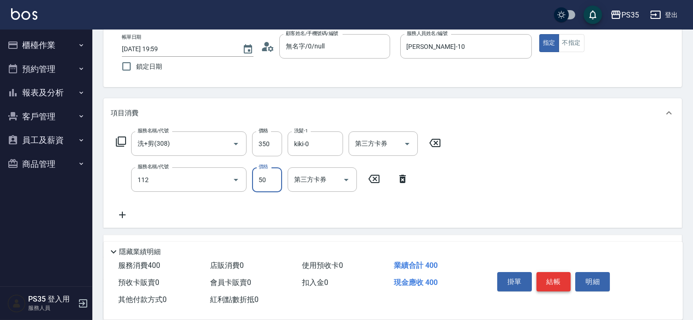
type input "精油50(112)"
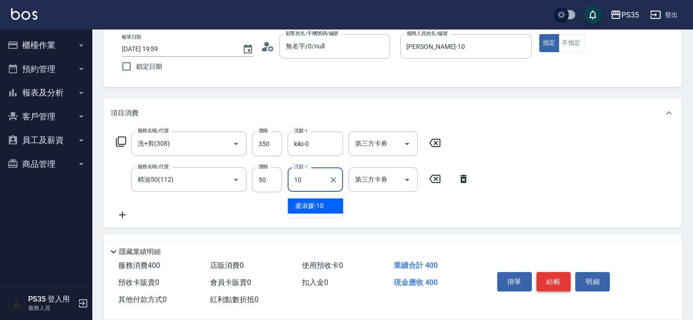
type input "[PERSON_NAME]-10"
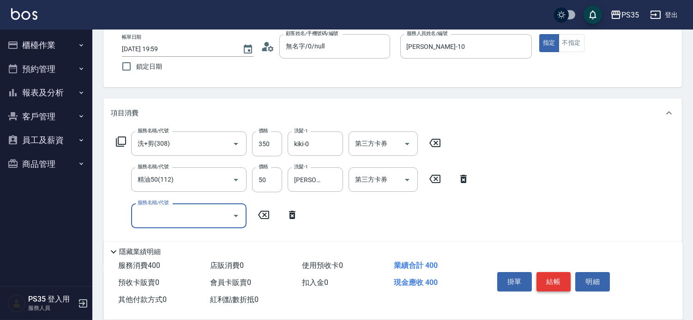
click at [556, 277] on button "結帳" at bounding box center [554, 281] width 35 height 19
